Goal: Obtain resource: Obtain resource

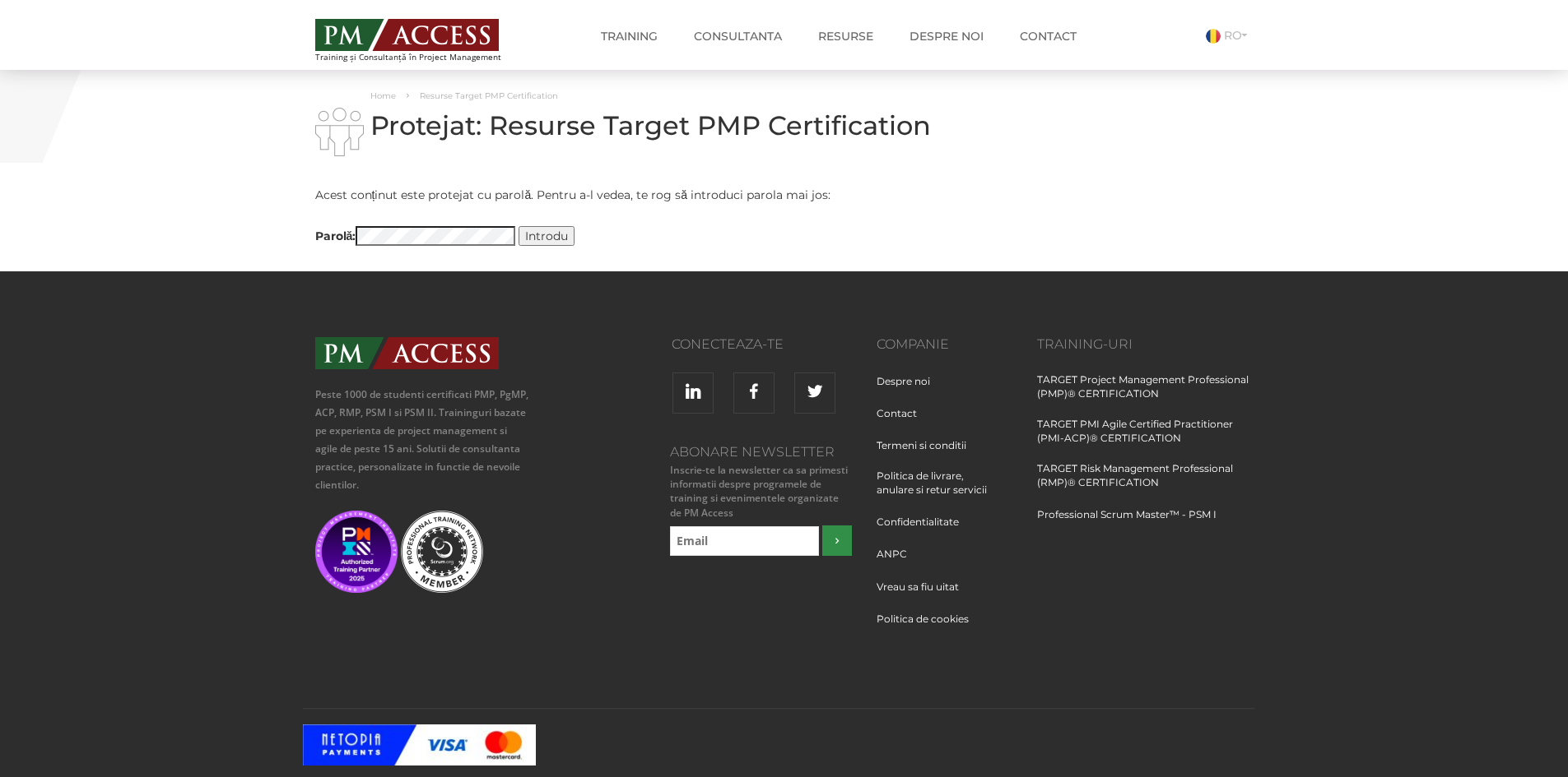
click at [544, 233] on input "Introdu" at bounding box center [546, 236] width 56 height 20
click at [544, 236] on input "Introdu" at bounding box center [546, 236] width 56 height 20
click at [548, 236] on input "Introdu" at bounding box center [546, 236] width 56 height 20
